Goal: Information Seeking & Learning: Compare options

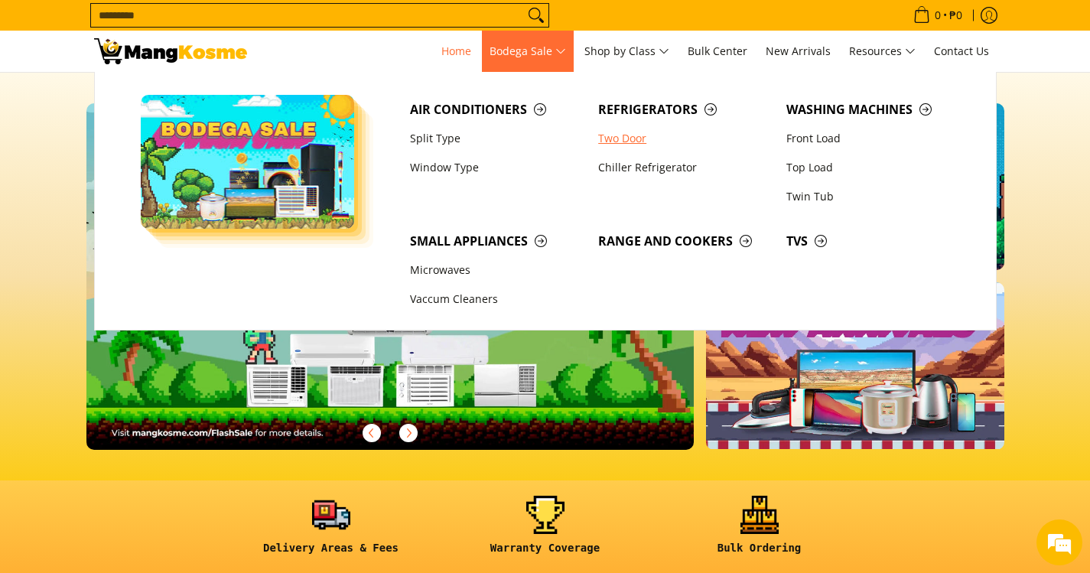
click at [622, 142] on link "Two Door" at bounding box center [685, 138] width 188 height 29
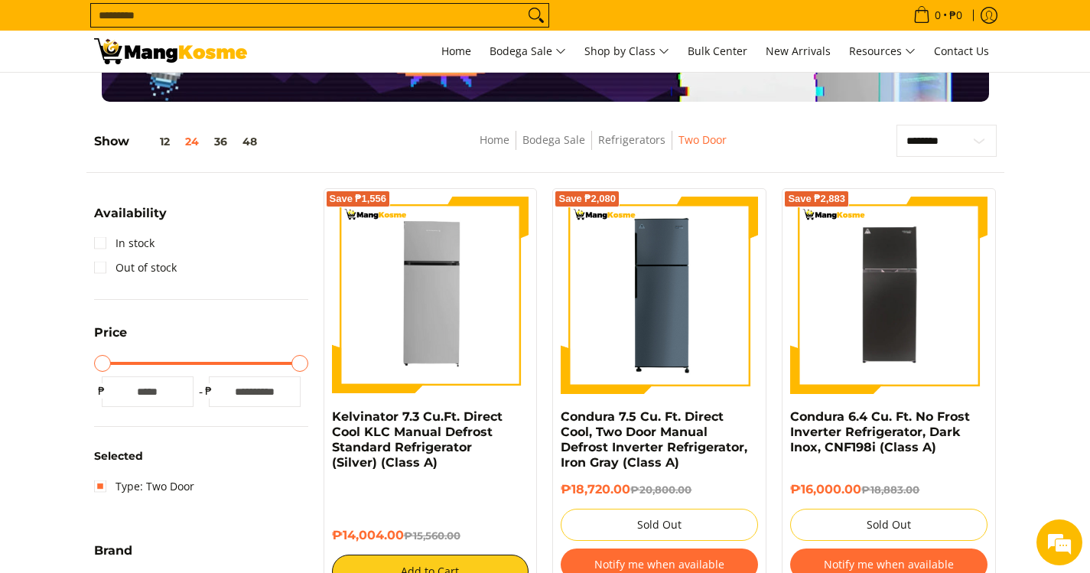
scroll to position [153, 0]
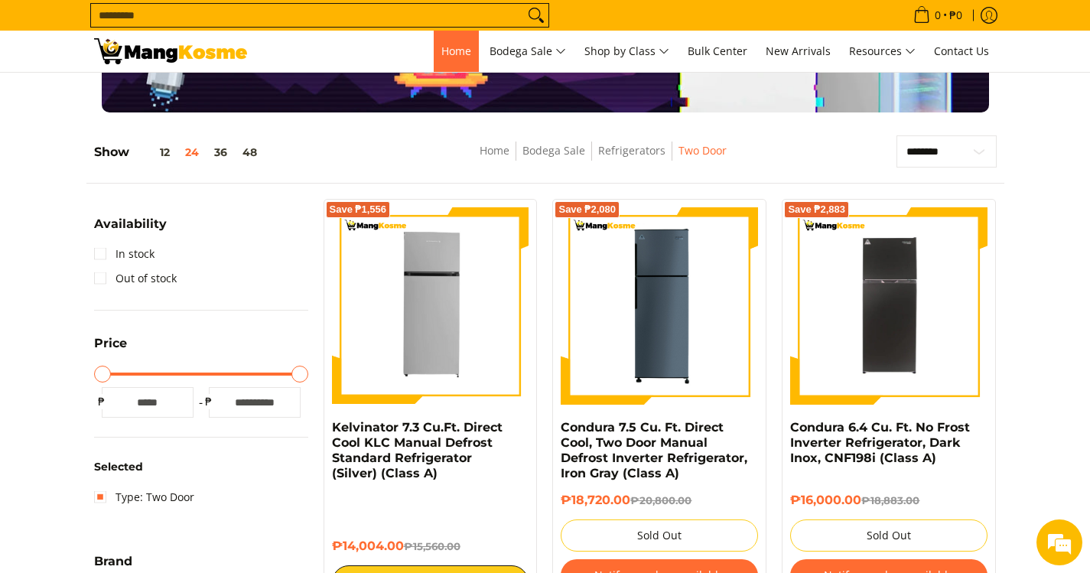
click at [455, 55] on span "Home" at bounding box center [456, 51] width 30 height 15
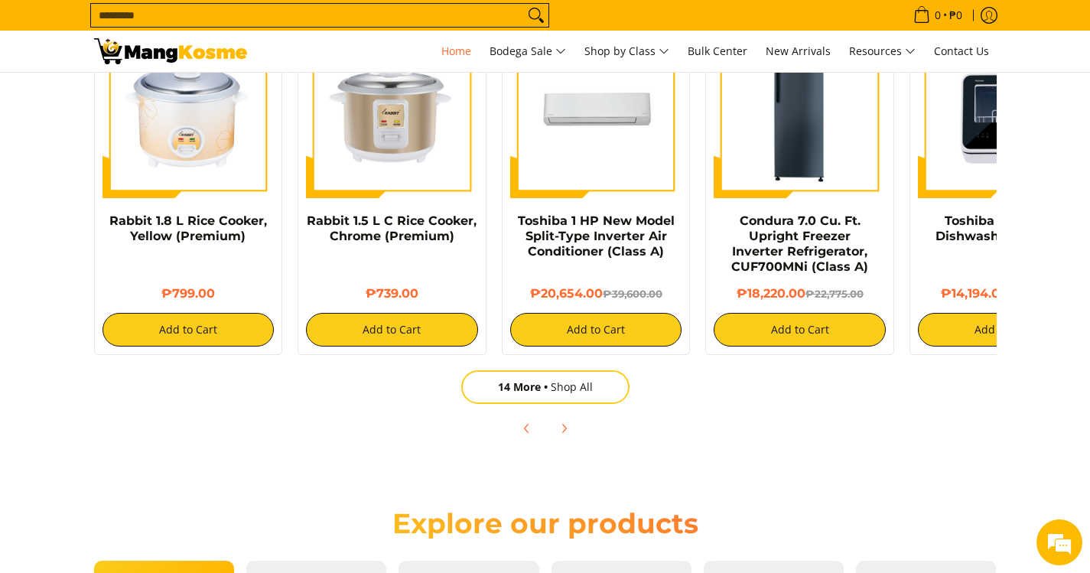
scroll to position [828, 0]
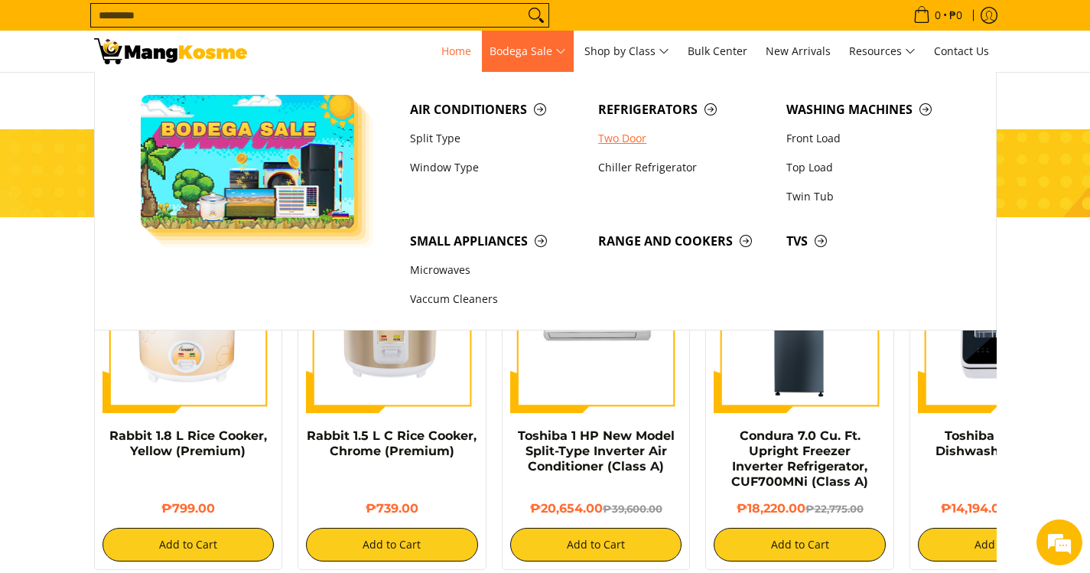
click at [633, 139] on link "Two Door" at bounding box center [685, 138] width 188 height 29
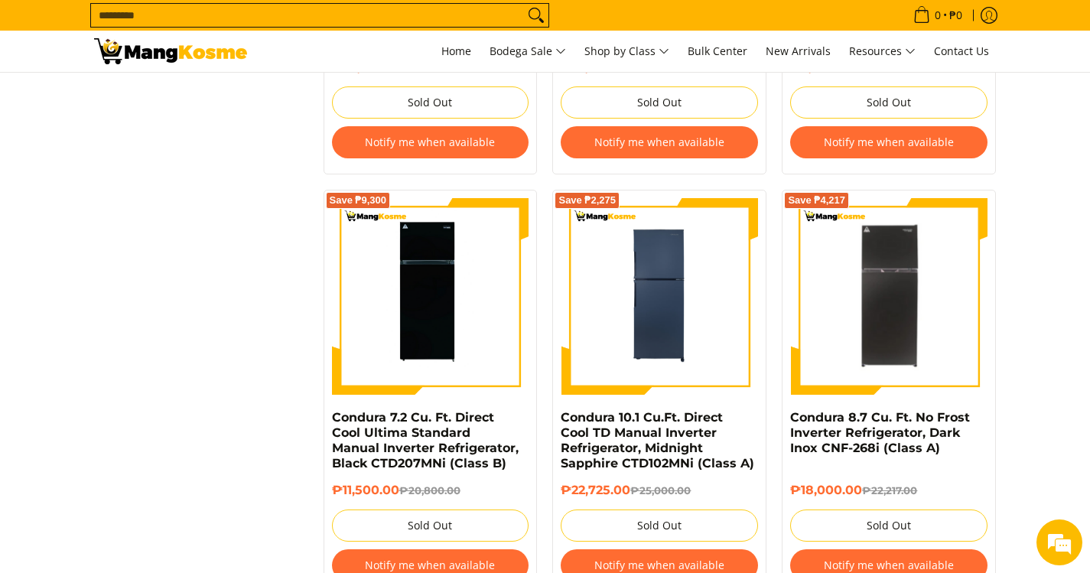
scroll to position [2218, 0]
